Goal: Task Accomplishment & Management: Complete application form

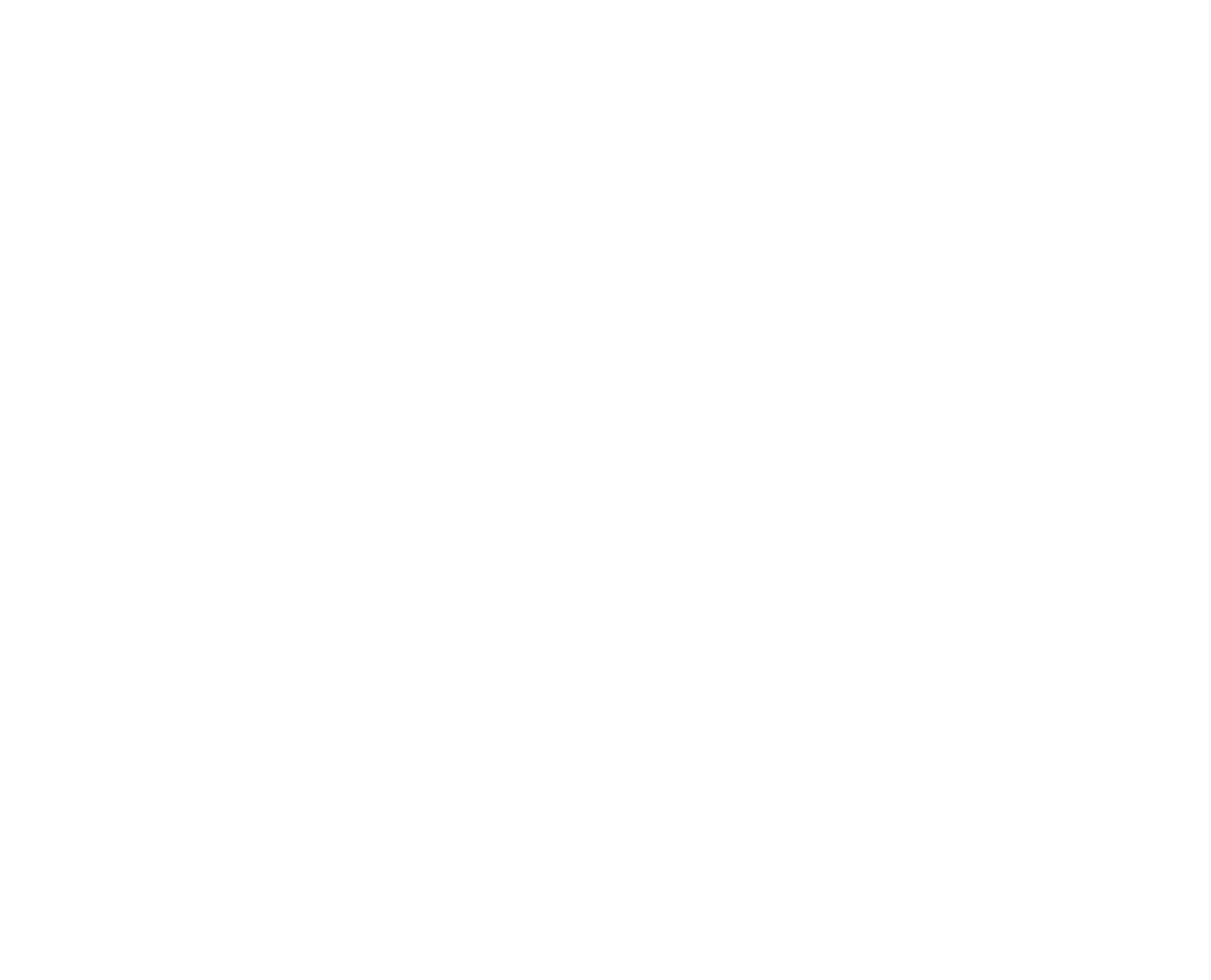
drag, startPoint x: 326, startPoint y: 41, endPoint x: 195, endPoint y: 22, distance: 132.4
click at [326, 0] on html at bounding box center [606, 0] width 1211 height 0
